Goal: Task Accomplishment & Management: Complete application form

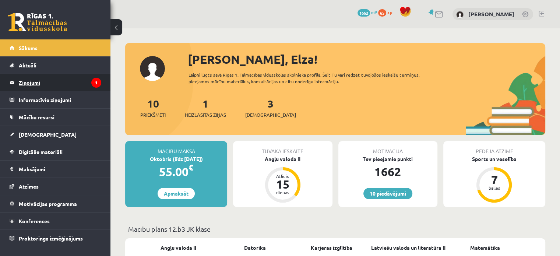
click at [69, 81] on legend "Ziņojumi 1" at bounding box center [60, 82] width 82 height 17
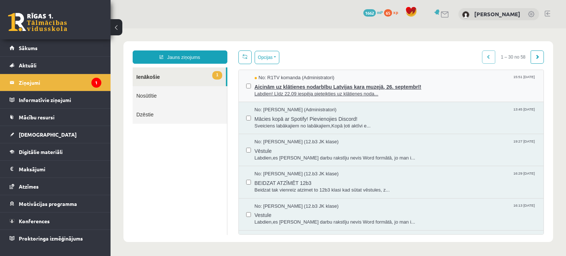
click at [354, 78] on div "No: R1TV komanda (Administratori) 15:51 16/09/2025" at bounding box center [395, 77] width 282 height 7
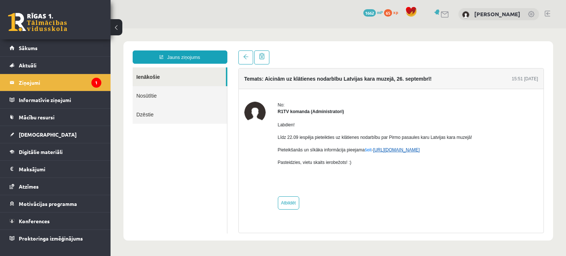
click at [418, 151] on link "https://eskola.r1tv.lv/campaign/35" at bounding box center [396, 149] width 47 height 5
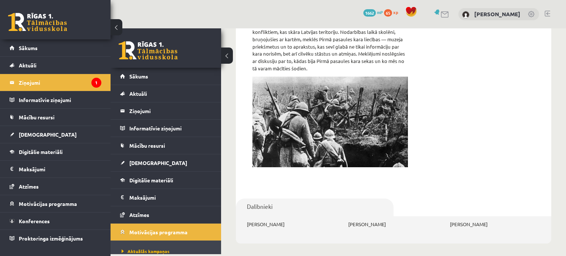
scroll to position [86, 0]
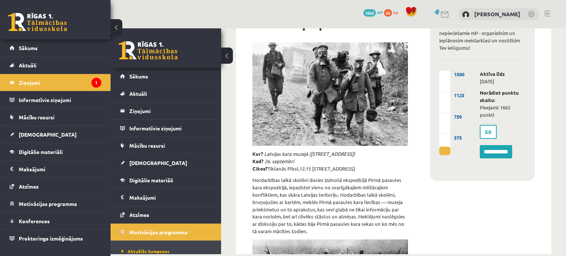
click at [487, 131] on label "50" at bounding box center [487, 132] width 17 height 14
click at [482, 131] on label "50" at bounding box center [487, 132] width 17 height 14
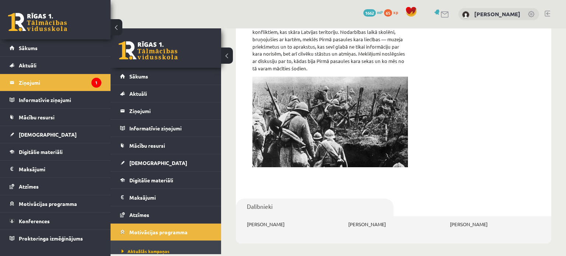
scroll to position [243, 0]
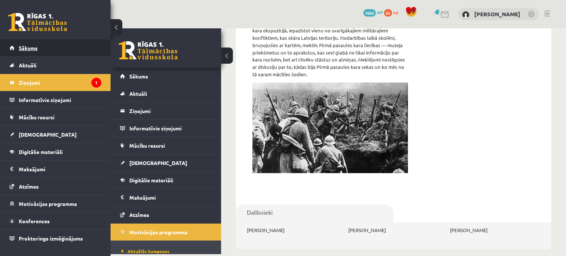
click at [35, 49] on span "Sākums" at bounding box center [28, 48] width 19 height 7
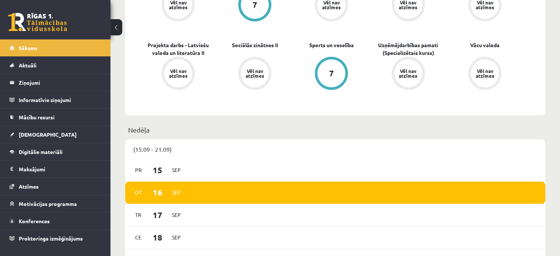
scroll to position [271, 0]
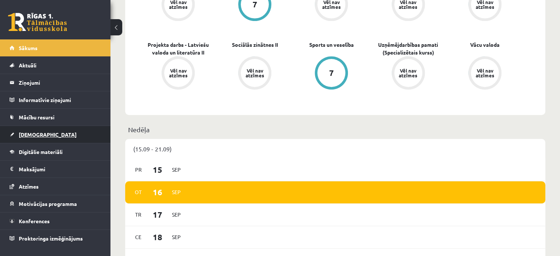
click at [61, 132] on link "[DEMOGRAPHIC_DATA]" at bounding box center [56, 134] width 92 height 17
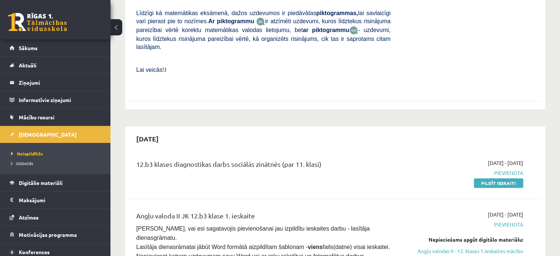
scroll to position [288, 0]
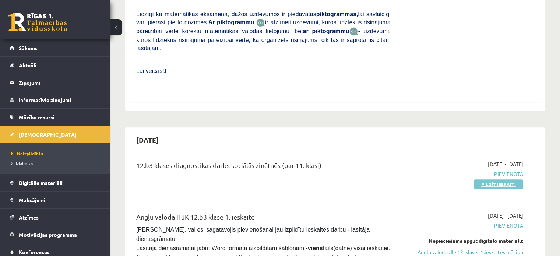
click at [488, 179] on link "Pildīt ieskaiti" at bounding box center [498, 184] width 49 height 10
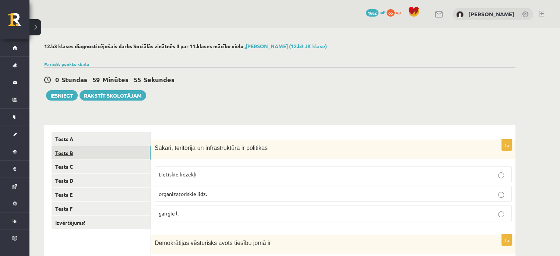
click at [113, 156] on link "Tests B" at bounding box center [101, 153] width 99 height 14
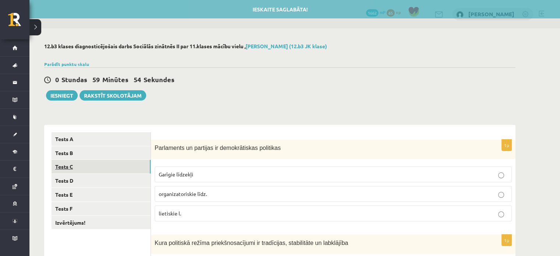
click at [114, 168] on link "Tests C" at bounding box center [101, 167] width 99 height 14
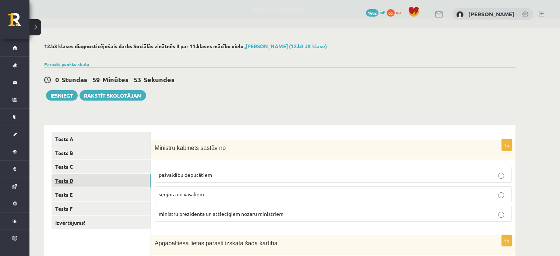
click at [114, 180] on link "Tests D" at bounding box center [101, 181] width 99 height 14
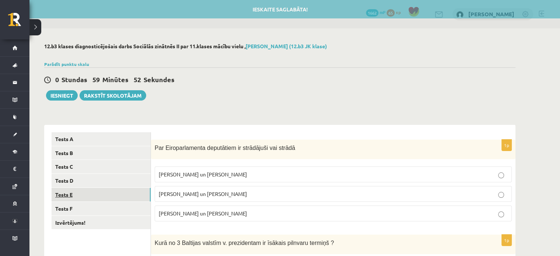
click at [111, 196] on link "Tests E" at bounding box center [101, 195] width 99 height 14
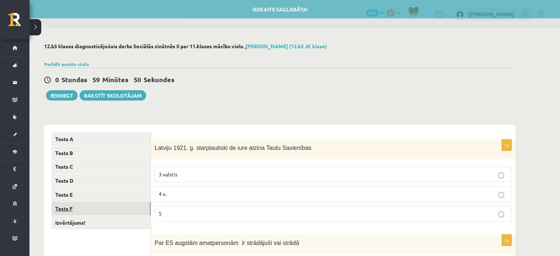
click at [113, 209] on link "Tests F" at bounding box center [101, 209] width 99 height 14
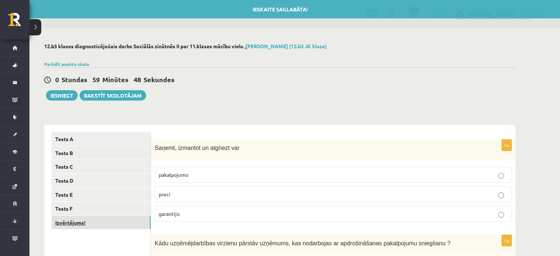
click at [115, 225] on link "Izvērtējums!" at bounding box center [101, 223] width 99 height 14
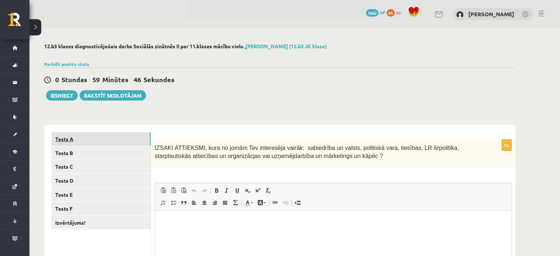
click at [95, 139] on link "Tests A" at bounding box center [101, 139] width 99 height 14
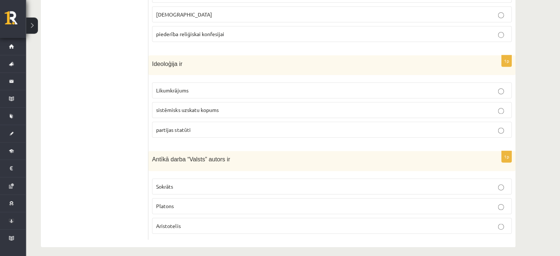
scroll to position [369, 0]
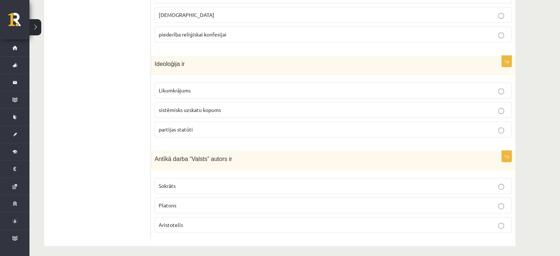
click at [205, 198] on label "Platons" at bounding box center [333, 205] width 357 height 16
click at [206, 201] on p "Platons" at bounding box center [333, 205] width 349 height 8
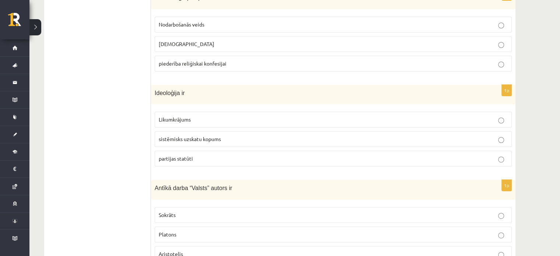
scroll to position [330, 0]
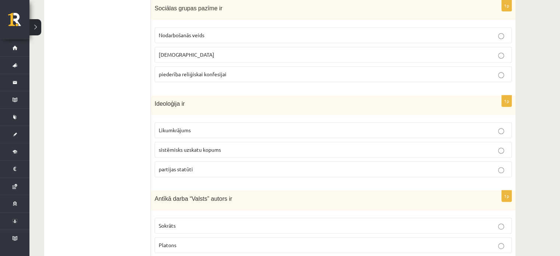
click at [192, 154] on label "sistēmisks uzskatu kopums" at bounding box center [333, 150] width 357 height 16
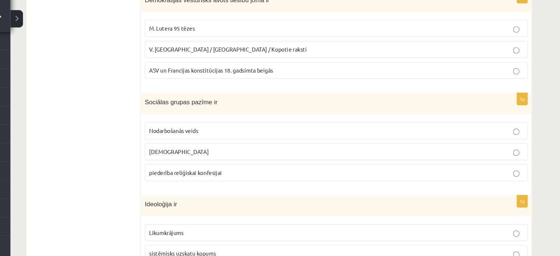
scroll to position [233, 0]
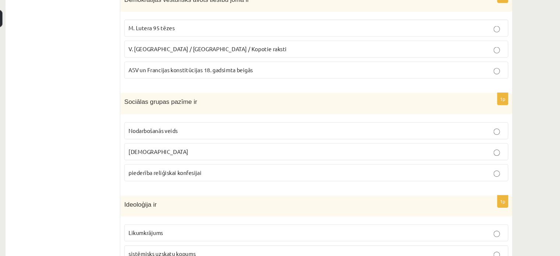
click at [212, 132] on p "Nodarbošanās veids" at bounding box center [333, 132] width 349 height 8
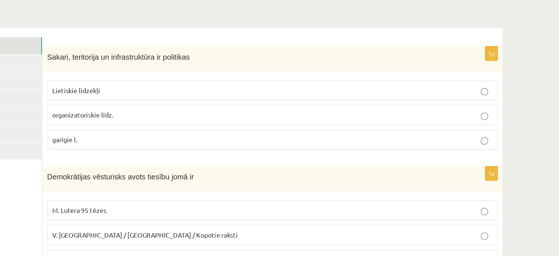
scroll to position [101, 0]
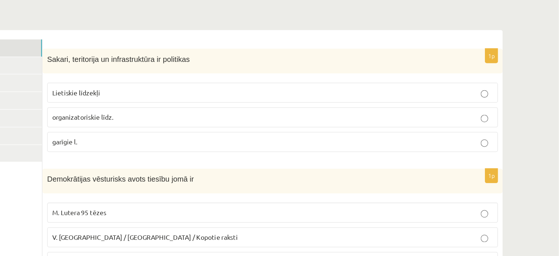
click at [250, 166] on p "M. Lutera 95 tēzes" at bounding box center [333, 169] width 349 height 8
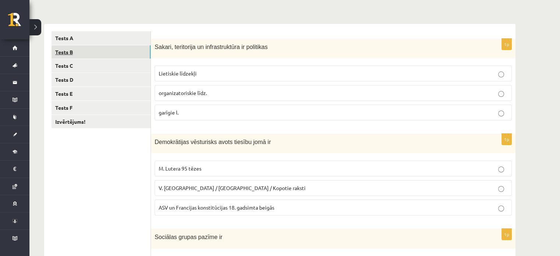
click at [70, 53] on link "Tests B" at bounding box center [101, 52] width 99 height 14
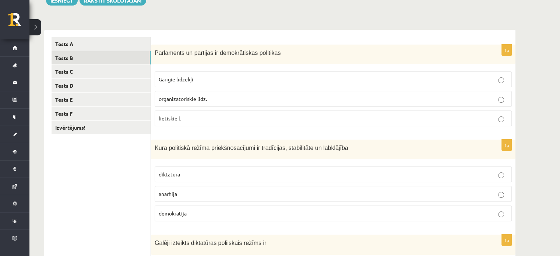
scroll to position [0, 0]
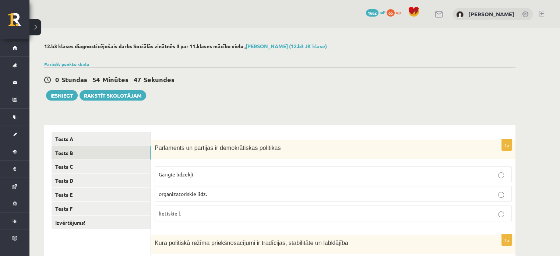
click at [212, 191] on p "organizatoriskie līdz." at bounding box center [333, 194] width 349 height 8
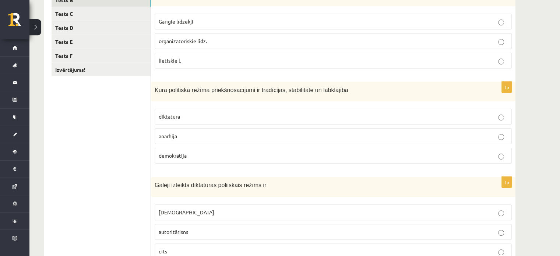
scroll to position [153, 0]
click at [179, 154] on span "demokrātija" at bounding box center [173, 155] width 28 height 7
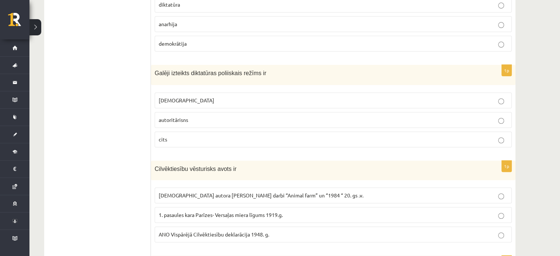
scroll to position [265, 0]
click at [201, 104] on label "totalitārisms" at bounding box center [333, 100] width 357 height 16
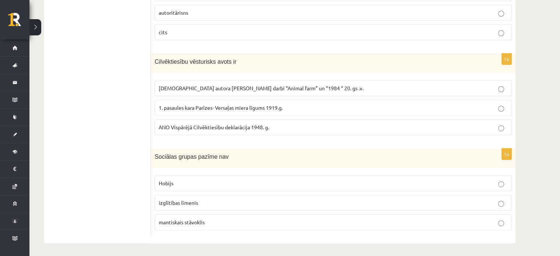
click at [242, 128] on p "ANO Vispārējā Cilvēktiesību deklarācija 1948. g." at bounding box center [333, 127] width 349 height 8
click at [249, 187] on label "Hobijs" at bounding box center [333, 183] width 357 height 16
click at [252, 219] on p "mantiskais stāvoklis" at bounding box center [333, 222] width 349 height 8
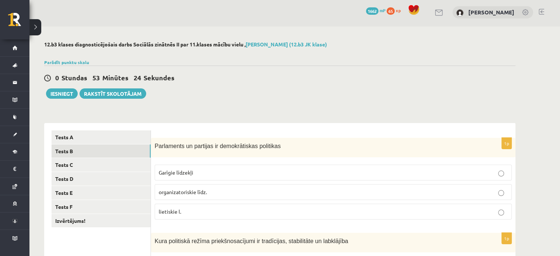
scroll to position [0, 0]
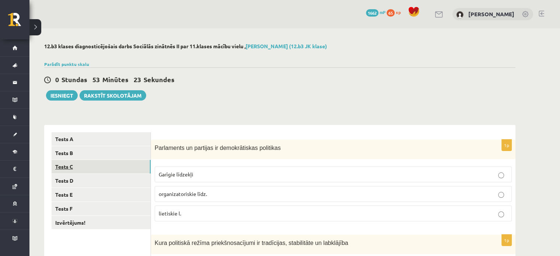
click at [109, 166] on link "Tests C" at bounding box center [101, 167] width 99 height 14
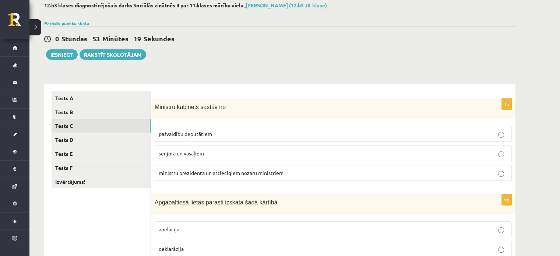
scroll to position [41, 0]
click at [233, 173] on span "ministru prezidenta un attiecīgiem nozaru ministriem" at bounding box center [221, 172] width 125 height 7
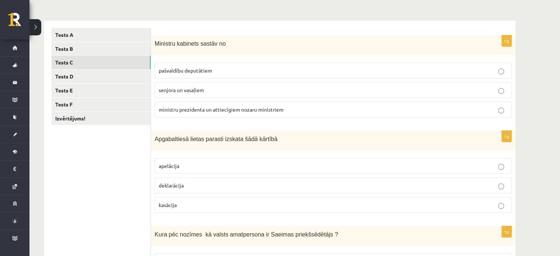
scroll to position [106, 0]
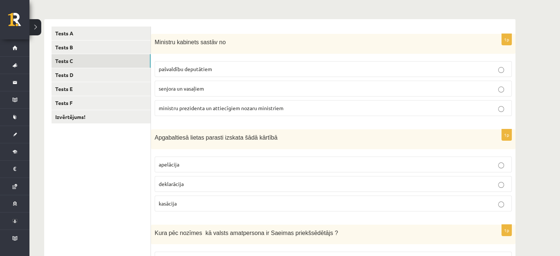
drag, startPoint x: 259, startPoint y: 185, endPoint x: 245, endPoint y: 157, distance: 31.1
click at [245, 157] on fieldset "apelācija deklarācija kasācija" at bounding box center [333, 183] width 357 height 61
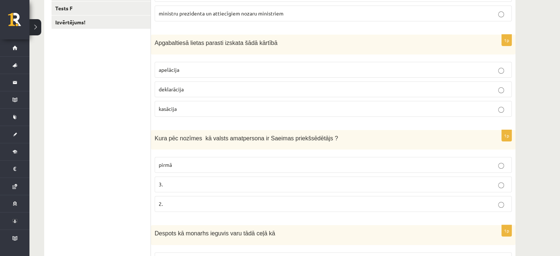
scroll to position [201, 0]
click at [184, 69] on p "apelācija" at bounding box center [333, 69] width 349 height 8
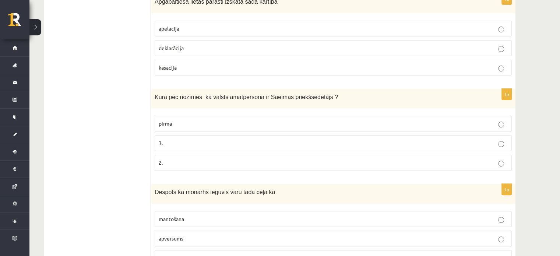
scroll to position [242, 0]
click at [306, 160] on p "2." at bounding box center [333, 162] width 349 height 8
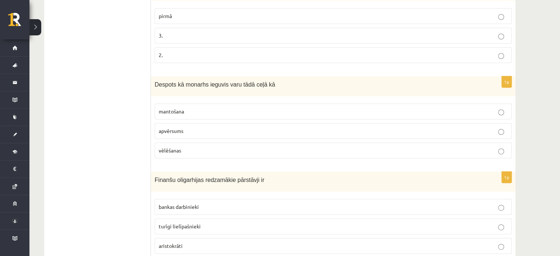
scroll to position [373, 0]
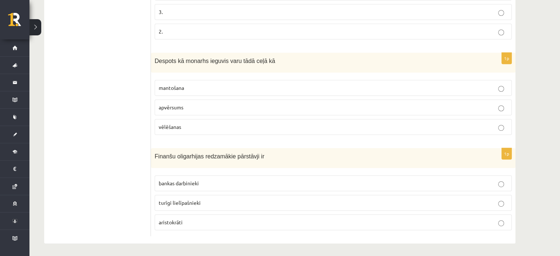
click at [215, 90] on label "mantošana" at bounding box center [333, 88] width 357 height 16
click at [252, 204] on label "turīgi lielīpašnieki" at bounding box center [333, 203] width 357 height 16
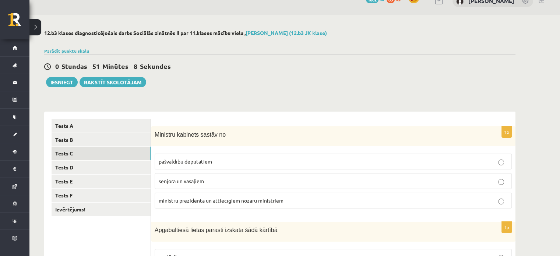
scroll to position [0, 0]
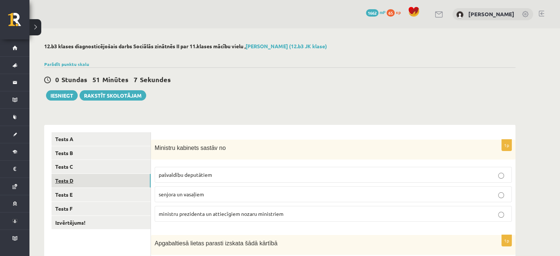
click at [127, 187] on link "Tests D" at bounding box center [101, 181] width 99 height 14
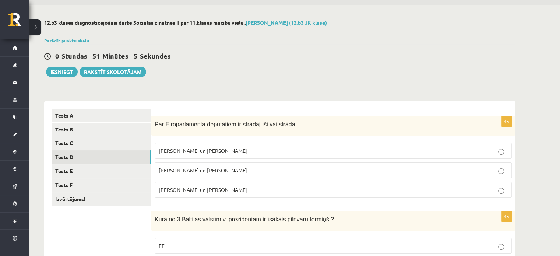
scroll to position [25, 0]
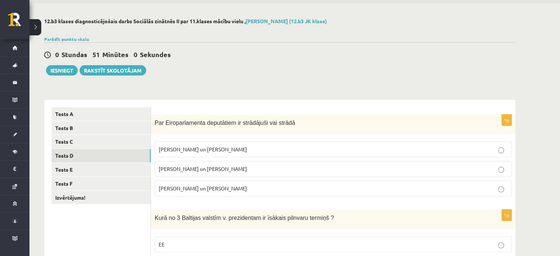
click at [283, 173] on label "I. Vaidere un N. Ušakovs" at bounding box center [333, 169] width 357 height 16
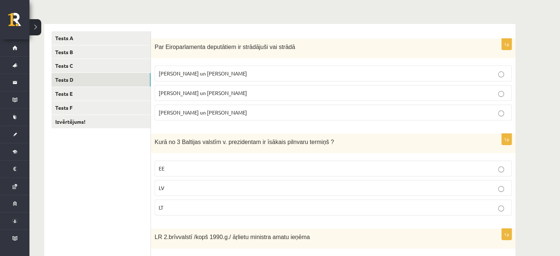
scroll to position [104, 0]
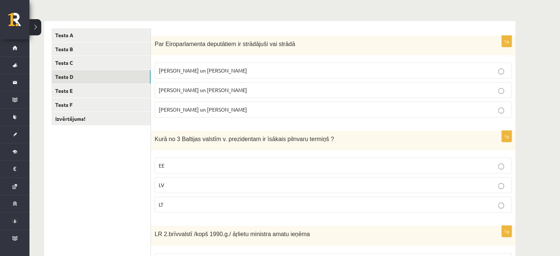
click at [285, 184] on p "LV" at bounding box center [333, 185] width 349 height 8
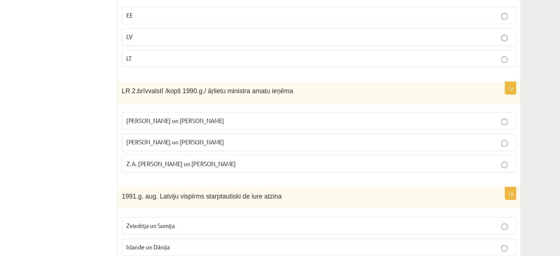
scroll to position [238, 0]
click at [323, 140] on label "A. Pabriks un J Jurkāns" at bounding box center [333, 146] width 357 height 16
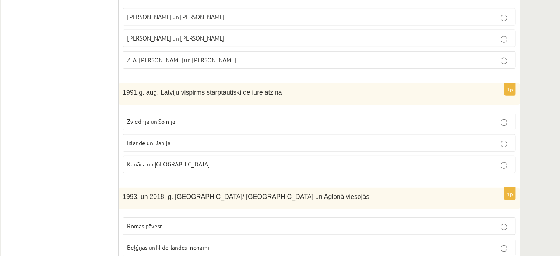
scroll to position [327, 0]
click at [230, 150] on p "Islande un Dānija" at bounding box center [333, 153] width 349 height 8
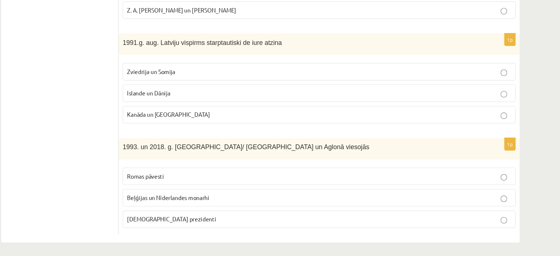
click at [218, 183] on p "Romas pāvesti" at bounding box center [333, 184] width 349 height 8
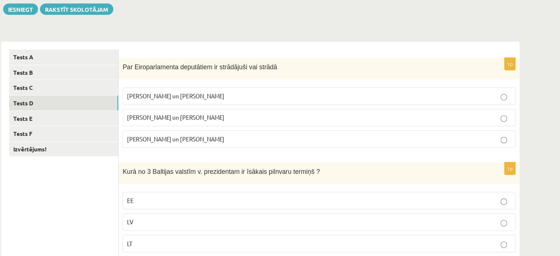
scroll to position [81, 0]
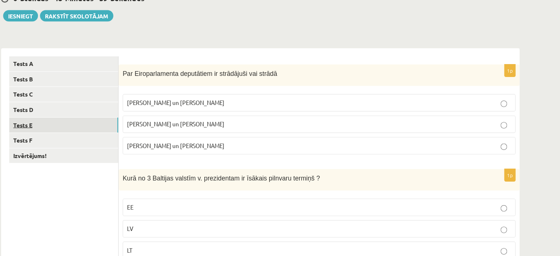
click at [86, 117] on link "Tests E" at bounding box center [101, 114] width 99 height 14
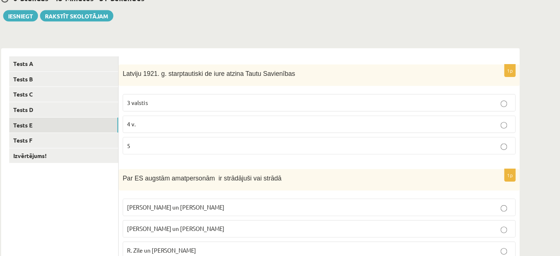
click at [211, 117] on label "4 v." at bounding box center [333, 113] width 357 height 16
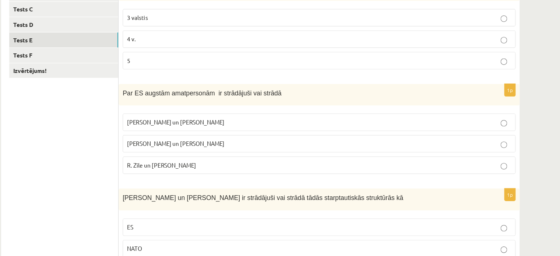
scroll to position [158, 0]
click at [258, 150] on p "R. Zīle un V.Dombrovskis" at bounding box center [333, 151] width 349 height 8
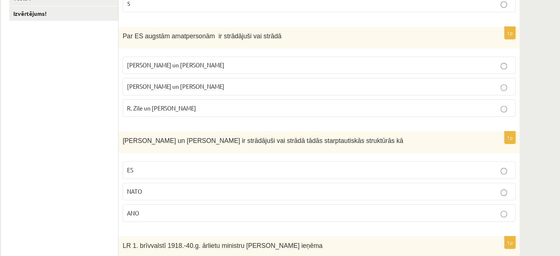
scroll to position [207, 0]
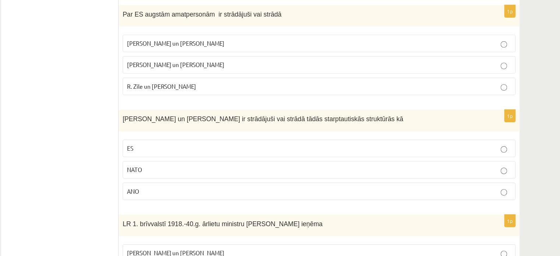
click at [235, 156] on p "ES" at bounding box center [333, 158] width 349 height 8
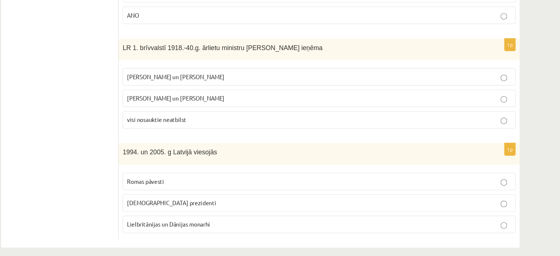
scroll to position [367, 0]
click at [211, 86] on label "Z. Meierovics un V. Munters" at bounding box center [333, 93] width 357 height 16
click at [191, 223] on span "Lielbritānijas un Dānijas monarhi" at bounding box center [196, 226] width 75 height 7
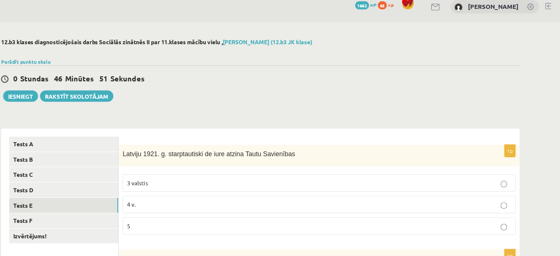
scroll to position [32, 0]
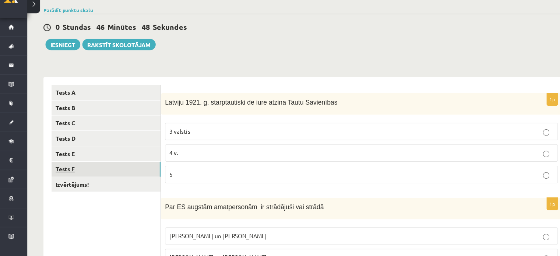
click at [128, 182] on link "Tests F" at bounding box center [101, 177] width 99 height 14
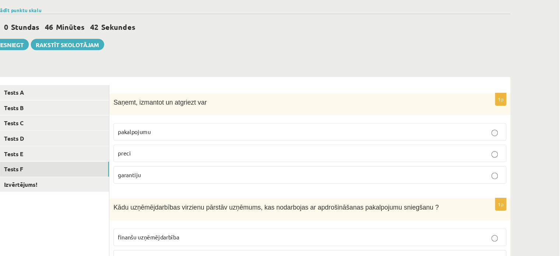
click at [287, 167] on label "preci" at bounding box center [333, 163] width 357 height 16
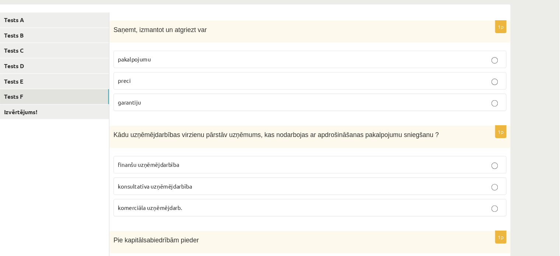
scroll to position [139, 0]
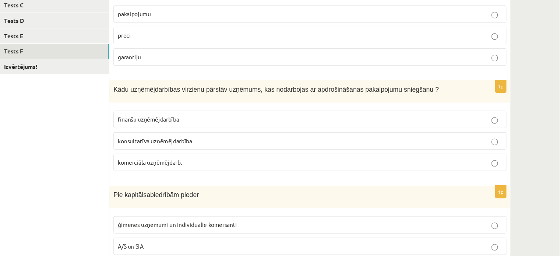
click at [257, 141] on fieldset "finanšu uzņēmējdarbība konsultatīva uzņēmējdarbība komerciāla uzņēmējdarb." at bounding box center [333, 150] width 357 height 61
click at [256, 136] on label "finanšu uzņēmējdarbība" at bounding box center [333, 132] width 357 height 16
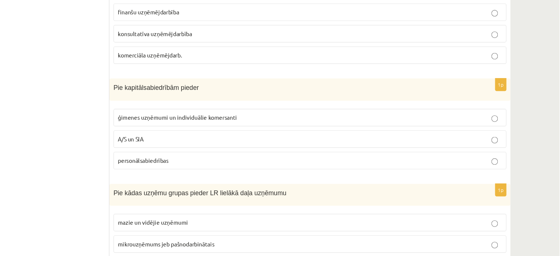
scroll to position [237, 0]
click at [450, 155] on label "A/S un SIA" at bounding box center [333, 149] width 357 height 16
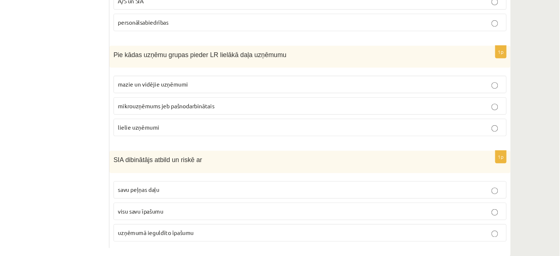
scroll to position [363, 0]
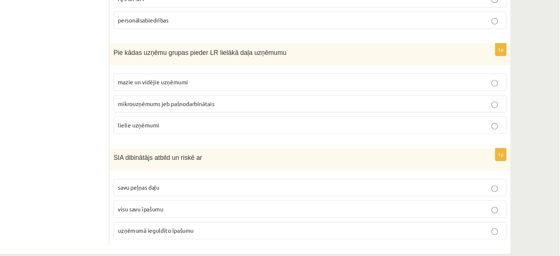
click at [427, 101] on label "mazie un vidējie uzņēmumi" at bounding box center [333, 98] width 357 height 16
click at [211, 229] on span "uzņēmumā ieguldīto īpašumu" at bounding box center [193, 232] width 69 height 7
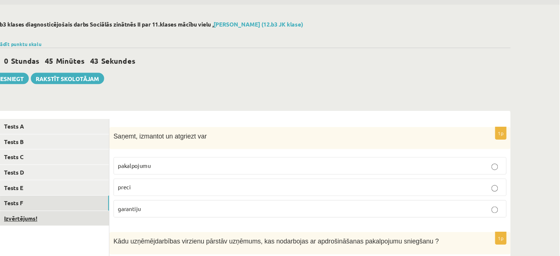
scroll to position [24, 0]
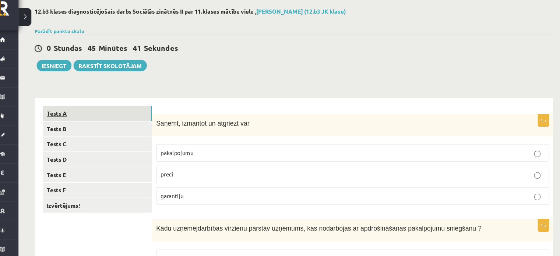
click at [80, 121] on link "Tests A" at bounding box center [101, 115] width 99 height 14
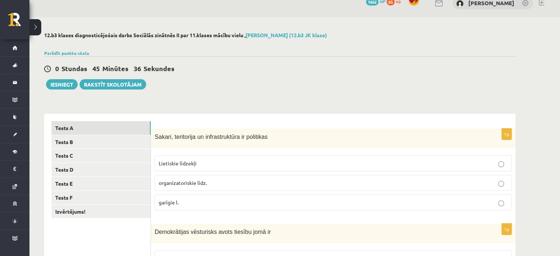
scroll to position [11, 0]
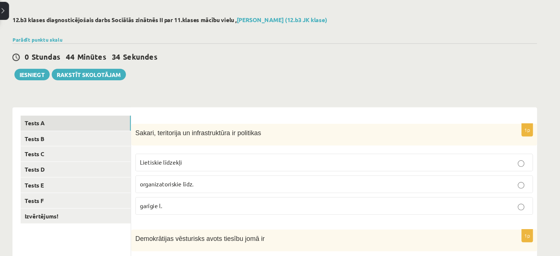
click at [332, 183] on p "organizatoriskie līdz." at bounding box center [333, 183] width 349 height 8
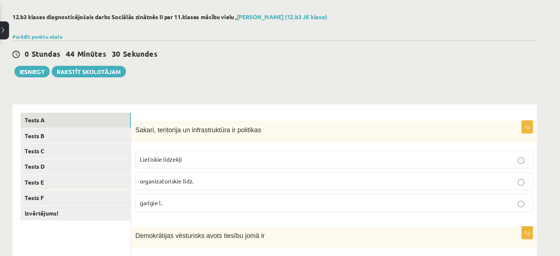
scroll to position [25, 0]
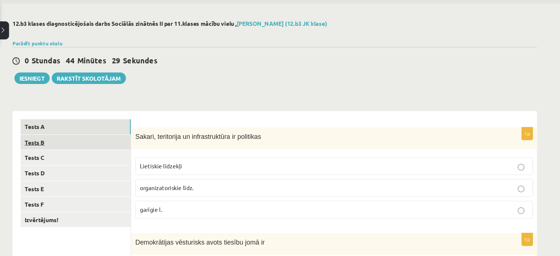
click at [108, 125] on link "Tests B" at bounding box center [101, 128] width 99 height 14
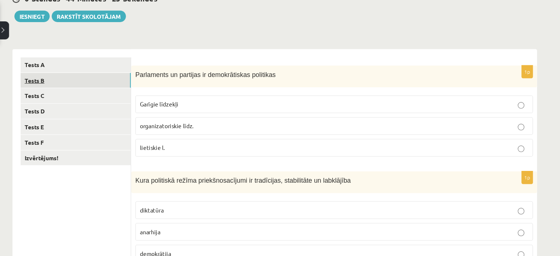
scroll to position [78, 0]
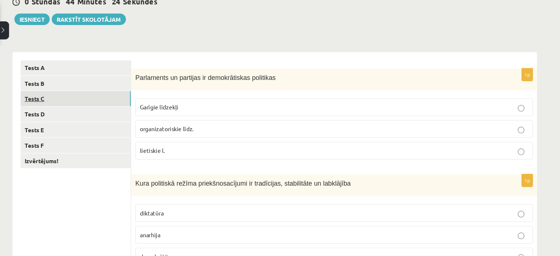
click at [64, 89] on link "Tests C" at bounding box center [101, 89] width 99 height 14
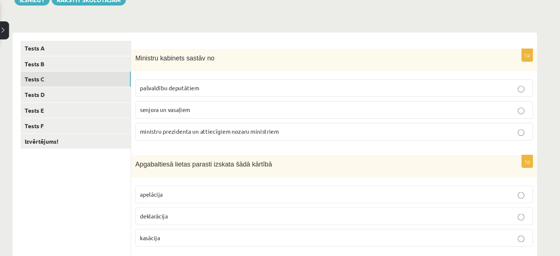
scroll to position [78, 0]
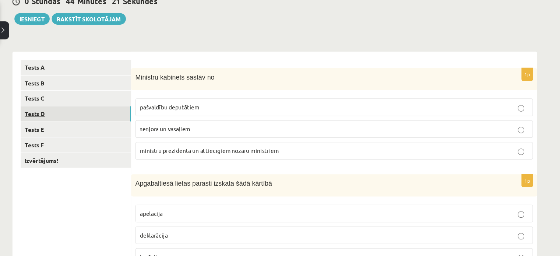
click at [90, 104] on link "Tests D" at bounding box center [101, 102] width 99 height 14
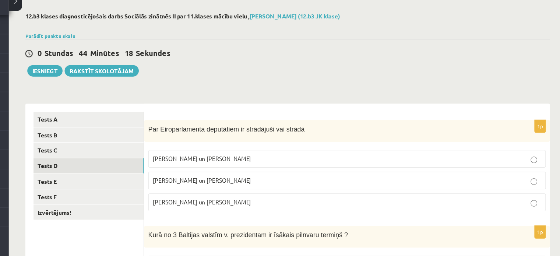
scroll to position [6, 0]
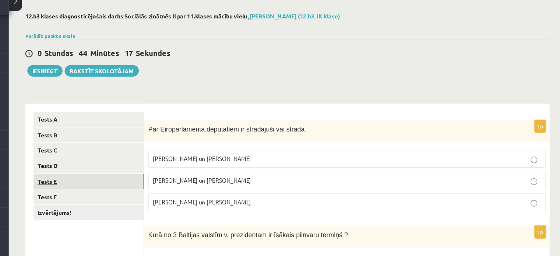
click at [95, 193] on link "Tests E" at bounding box center [101, 189] width 99 height 14
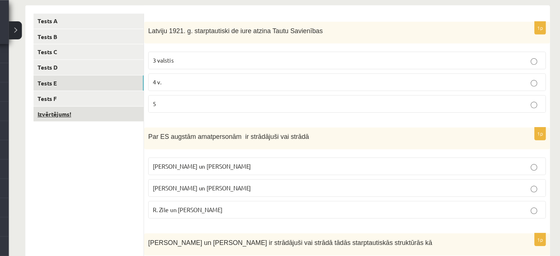
scroll to position [119, 0]
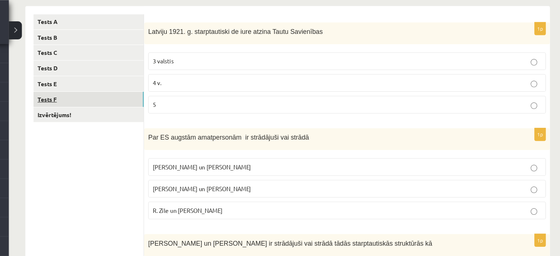
click at [122, 90] on link "Tests F" at bounding box center [101, 89] width 99 height 14
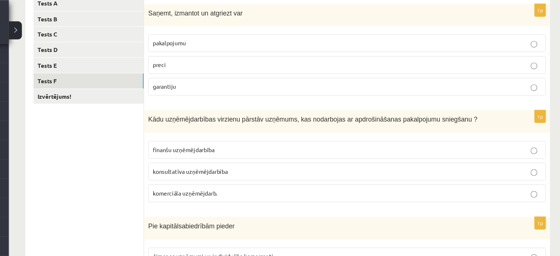
scroll to position [131, 0]
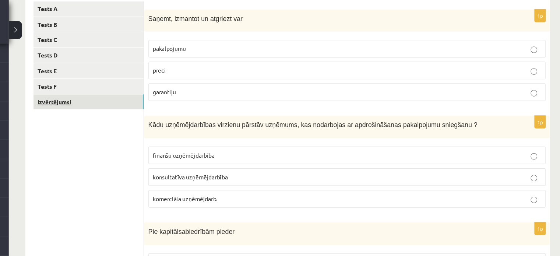
click at [84, 96] on link "Izvērtējums!" at bounding box center [101, 92] width 99 height 14
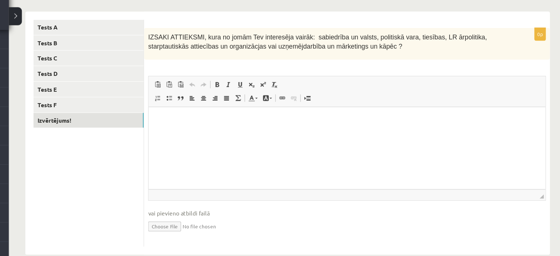
scroll to position [102, 0]
click at [302, 130] on html at bounding box center [326, 119] width 356 height 22
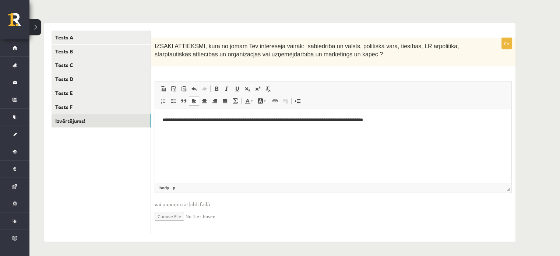
scroll to position [4, 0]
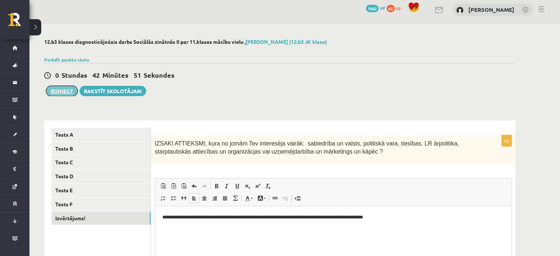
click at [59, 89] on button "Iesniegt" at bounding box center [62, 91] width 32 height 10
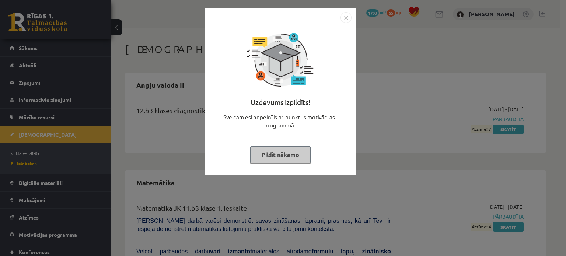
click at [295, 158] on button "Pildīt nākamo" at bounding box center [280, 154] width 60 height 17
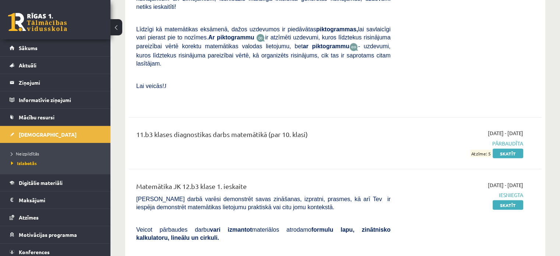
scroll to position [1262, 0]
click at [34, 163] on span "Izlabotās" at bounding box center [24, 163] width 26 height 6
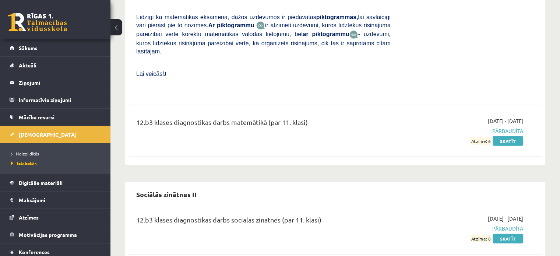
scroll to position [1661, 0]
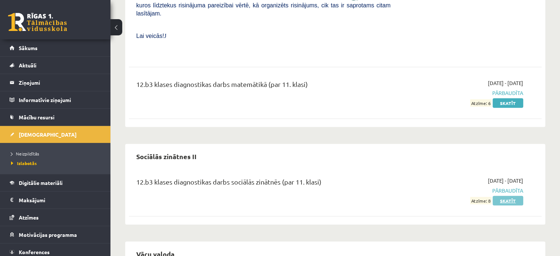
click at [506, 196] on link "Skatīt" at bounding box center [508, 201] width 31 height 10
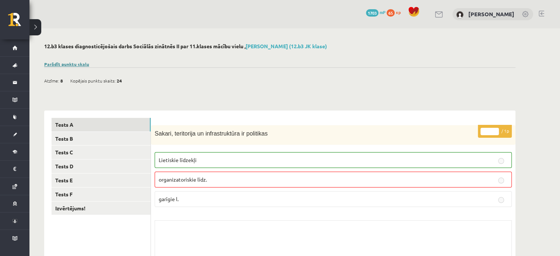
click at [79, 65] on link "Parādīt punktu skalu" at bounding box center [66, 64] width 45 height 6
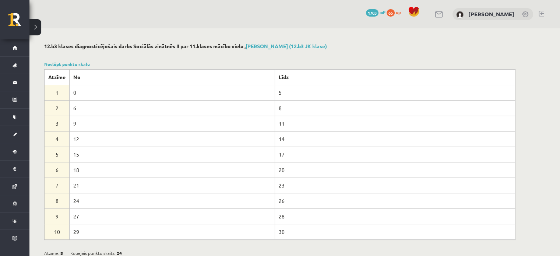
click at [195, 53] on div at bounding box center [279, 55] width 471 height 7
click at [82, 62] on link "Noslēpt punktu skalu" at bounding box center [67, 64] width 46 height 6
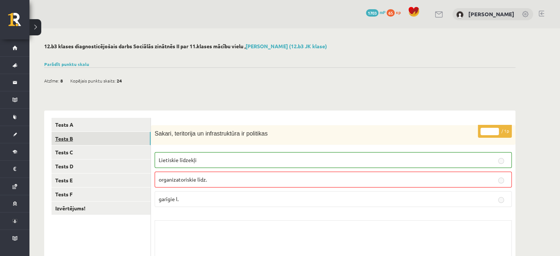
click at [84, 141] on link "Tests B" at bounding box center [101, 139] width 99 height 14
